Goal: Information Seeking & Learning: Learn about a topic

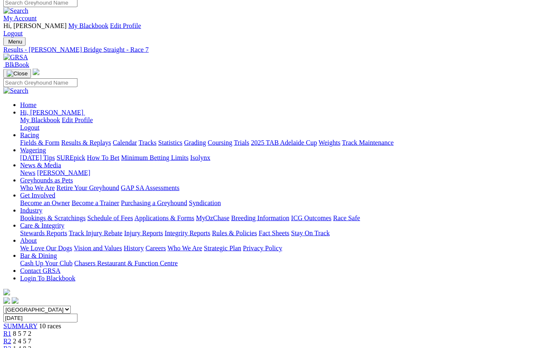
scroll to position [5, 0]
click at [71, 305] on select "South Australia New South Wales Northern Territory Queensland Tasmania Victoria…" at bounding box center [36, 309] width 67 height 8
click at [106, 139] on link "Results & Replays" at bounding box center [86, 142] width 50 height 7
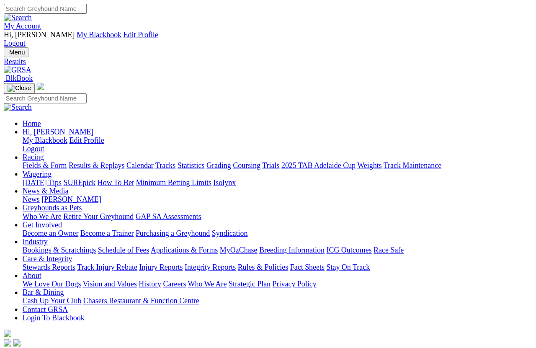
scroll to position [6, 0]
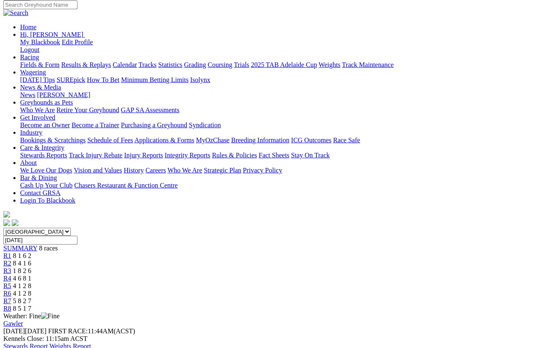
scroll to position [84, 0]
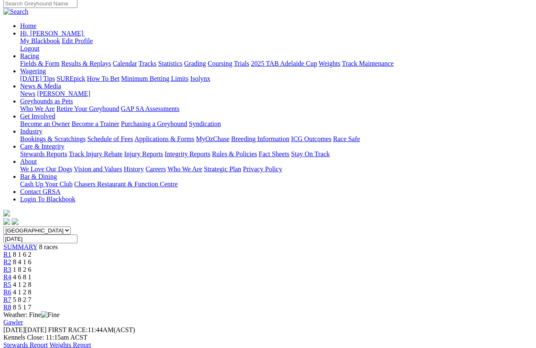
click at [31, 259] on span "8 4 1 6" at bounding box center [22, 262] width 18 height 7
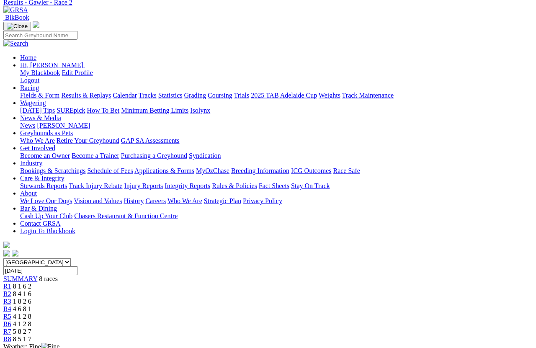
scroll to position [53, 0]
click at [11, 298] on span "R3" at bounding box center [7, 301] width 8 height 7
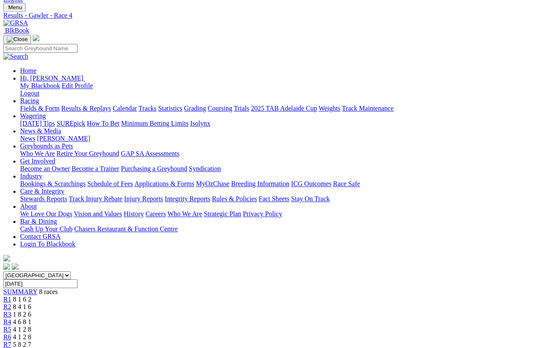
scroll to position [39, 0]
click at [11, 310] on span "R5" at bounding box center [7, 329] width 8 height 7
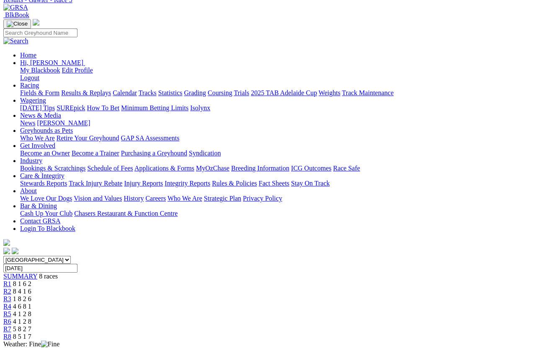
scroll to position [54, 0]
click at [11, 310] on span "R6" at bounding box center [7, 321] width 8 height 7
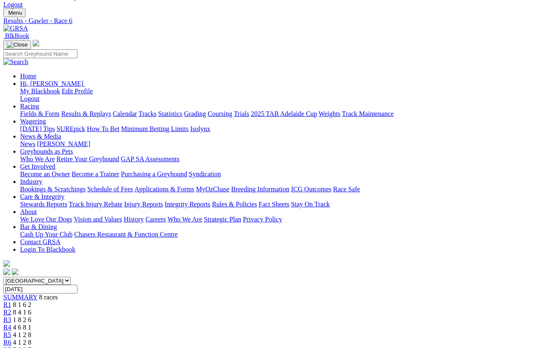
scroll to position [15, 0]
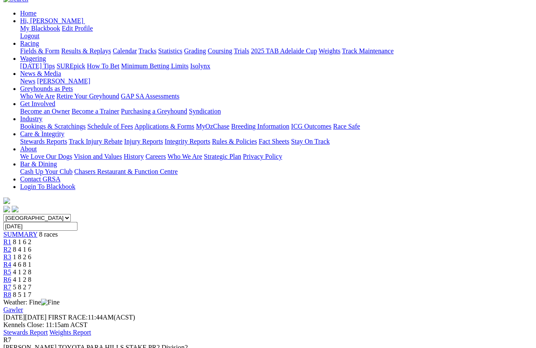
scroll to position [97, 0]
click at [11, 291] on span "R8" at bounding box center [7, 294] width 8 height 7
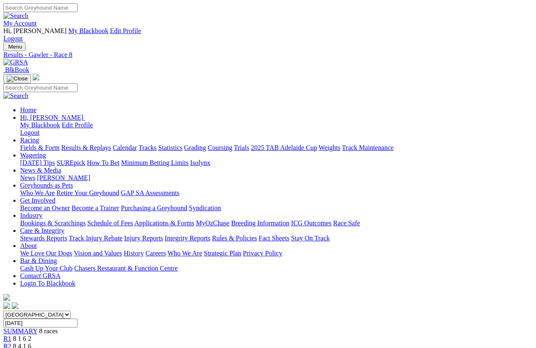
click at [111, 144] on link "Results & Replays" at bounding box center [86, 147] width 50 height 7
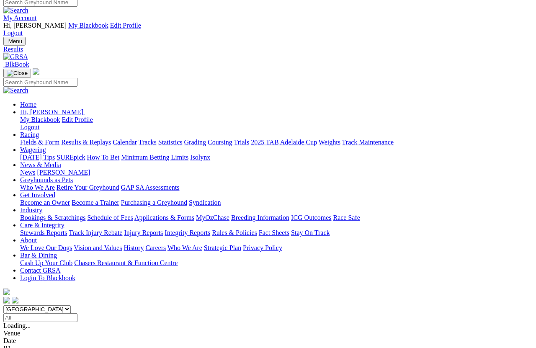
scroll to position [6, 0]
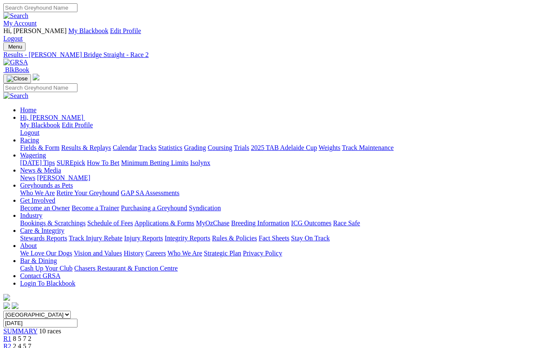
scroll to position [6, 0]
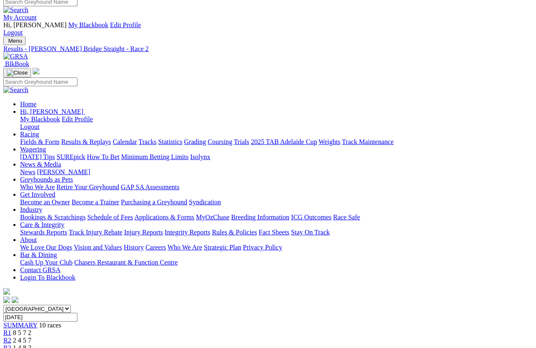
click at [29, 138] on link "Fields & Form" at bounding box center [39, 141] width 39 height 7
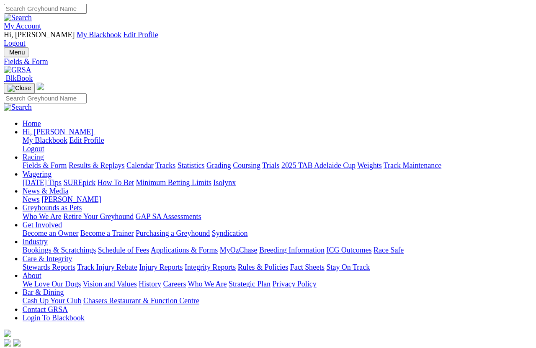
scroll to position [6, 0]
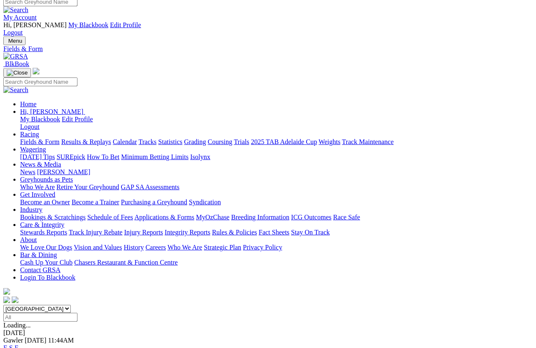
click at [71, 305] on select "[GEOGRAPHIC_DATA] [GEOGRAPHIC_DATA] [GEOGRAPHIC_DATA] [GEOGRAPHIC_DATA] [GEOGRA…" at bounding box center [36, 309] width 67 height 8
select select "VIC"
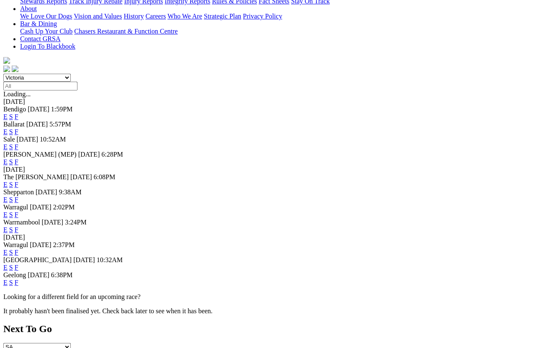
scroll to position [237, 0]
click at [18, 279] on link "F" at bounding box center [17, 282] width 4 height 7
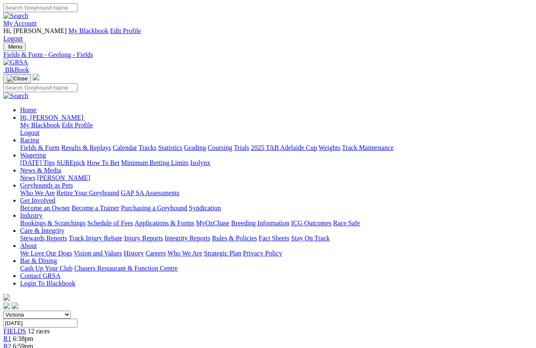
click at [183, 144] on link "Statistics" at bounding box center [170, 147] width 24 height 7
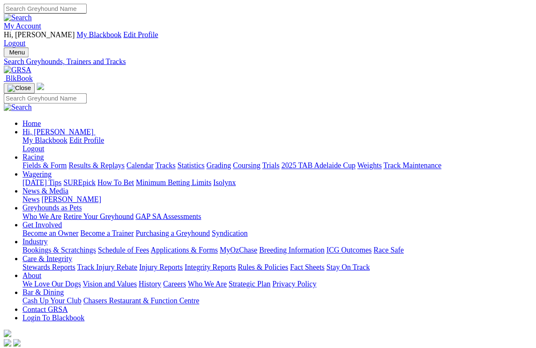
scroll to position [6, 0]
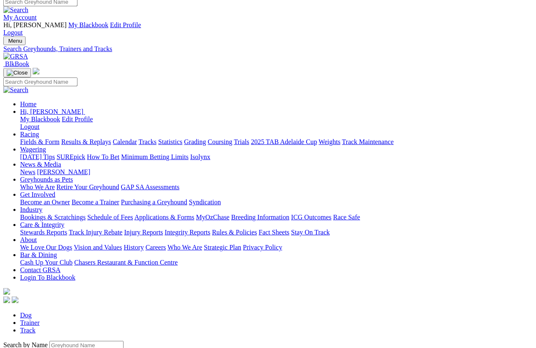
click at [49, 310] on input "Search by Greyhound name" at bounding box center [86, 345] width 74 height 9
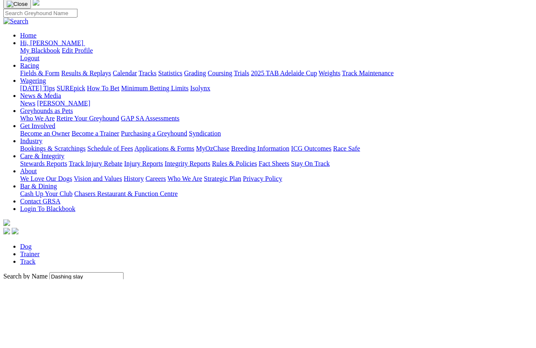
scroll to position [75, 0]
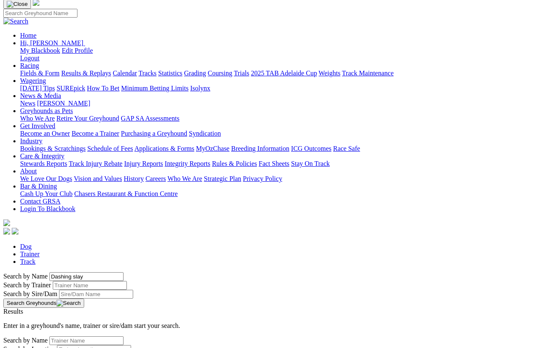
type input "Dashing slay"
click at [84, 299] on button "Search Greyhounds" at bounding box center [43, 303] width 81 height 9
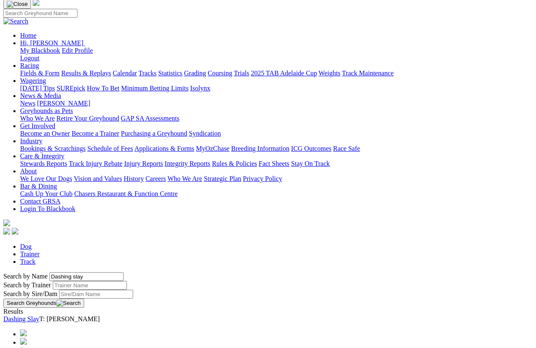
click at [39, 310] on link "Dashing Slay" at bounding box center [21, 319] width 36 height 7
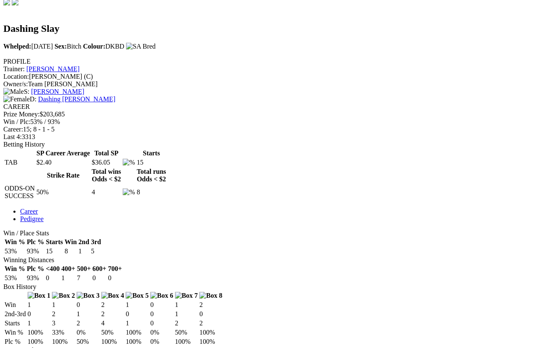
scroll to position [309, 0]
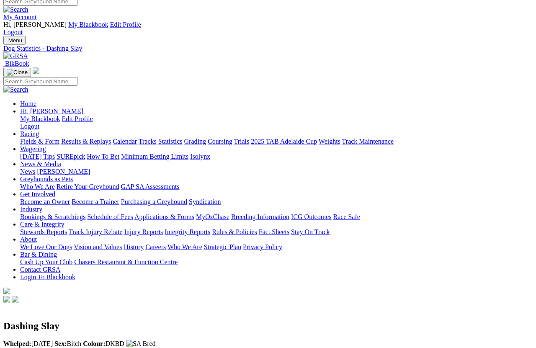
scroll to position [0, 0]
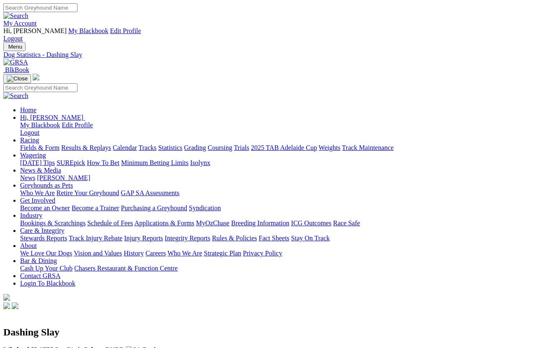
click at [61, 167] on link "News & Media" at bounding box center [40, 170] width 41 height 7
click at [35, 174] on link "News" at bounding box center [27, 177] width 15 height 7
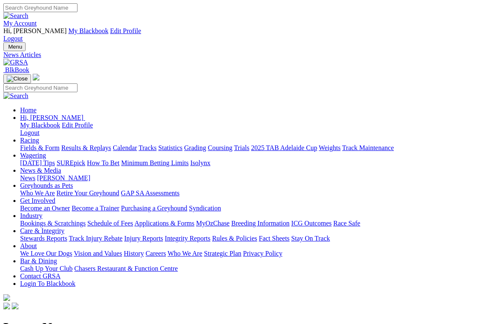
click at [90, 174] on link "[PERSON_NAME]" at bounding box center [63, 177] width 53 height 7
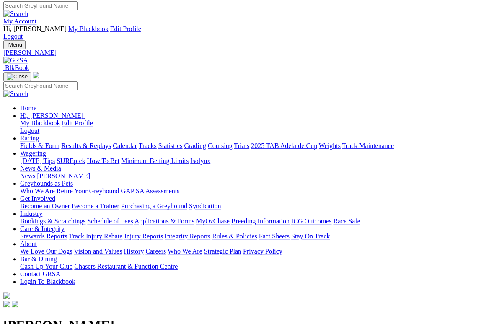
scroll to position [2, 0]
